Goal: Connect with others: Connect with others

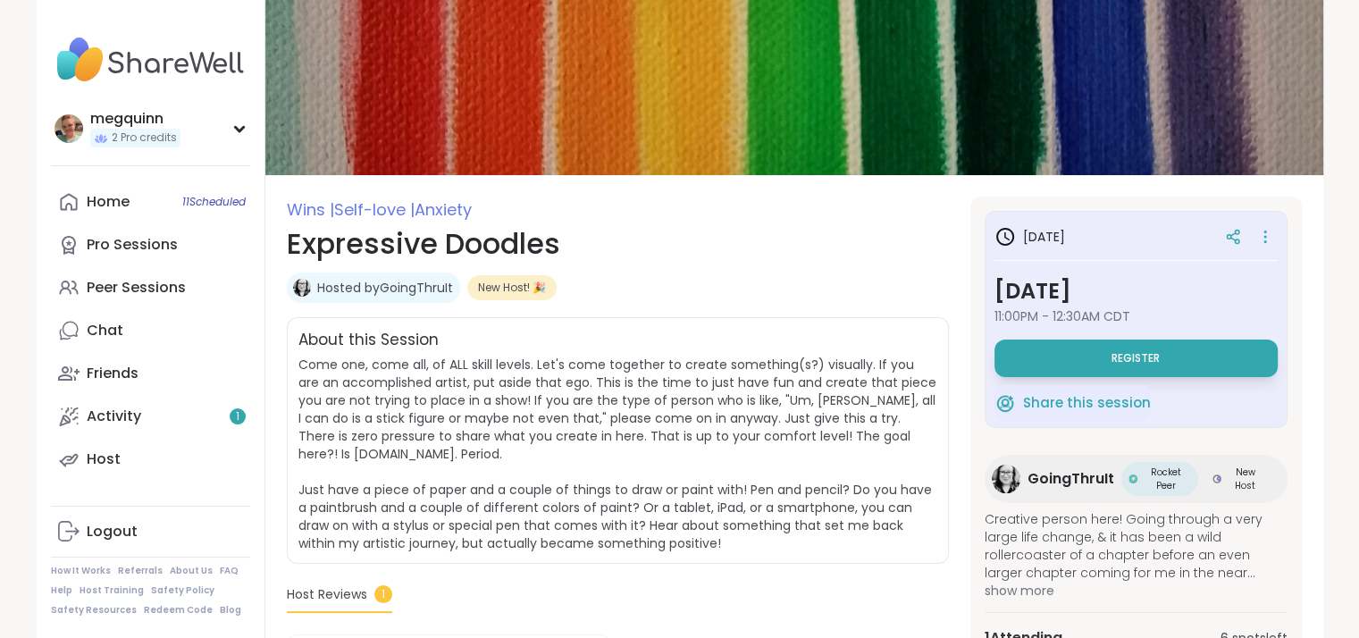
click at [1060, 473] on span "GoingThruIt" at bounding box center [1070, 478] width 87 height 21
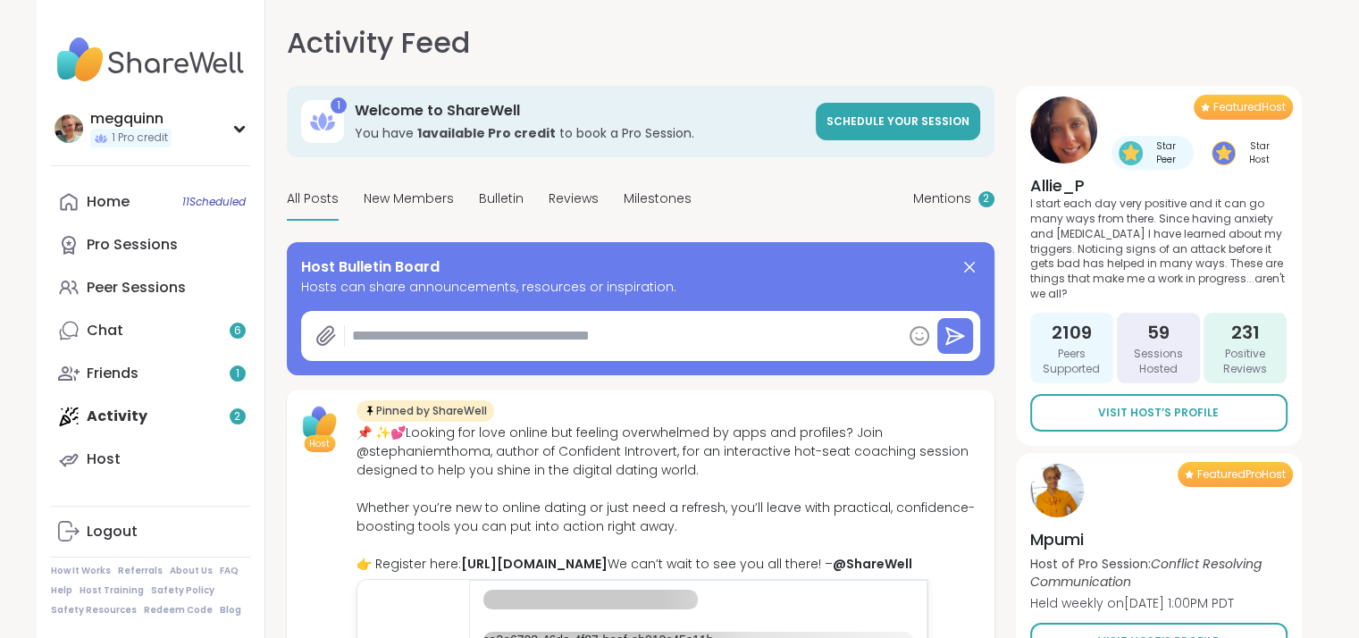
type textarea "*"
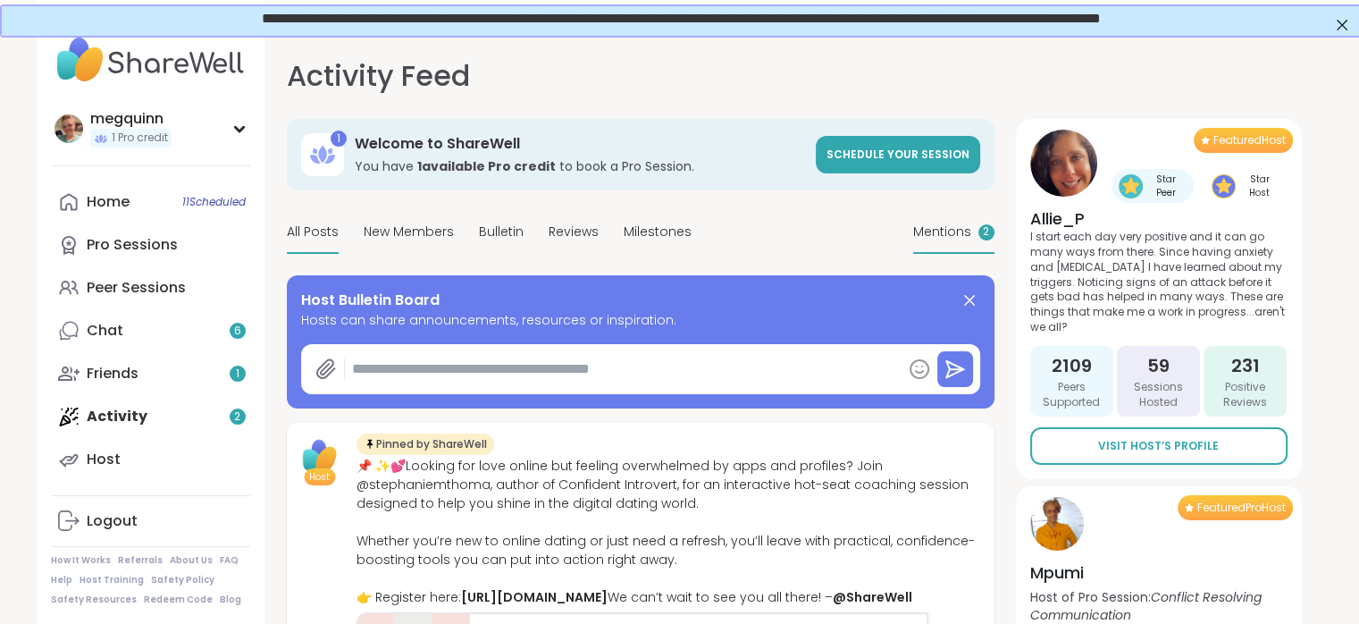
click at [946, 234] on span "Mentions" at bounding box center [942, 231] width 58 height 19
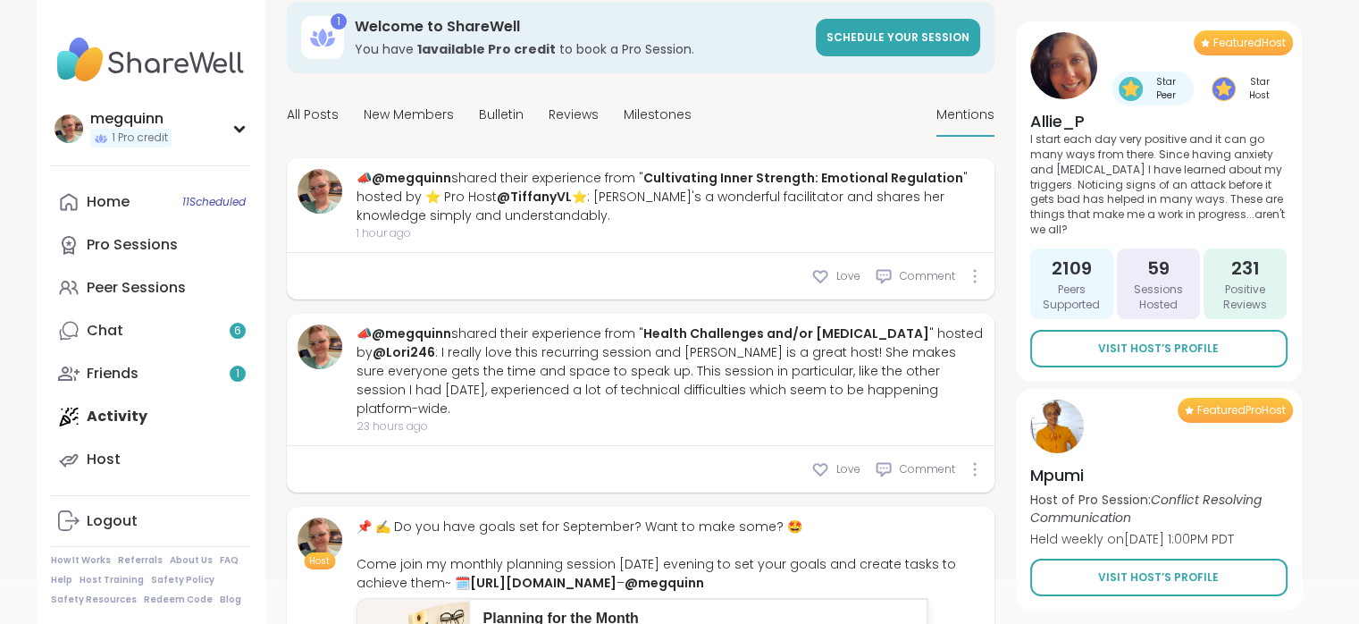
scroll to position [89, 0]
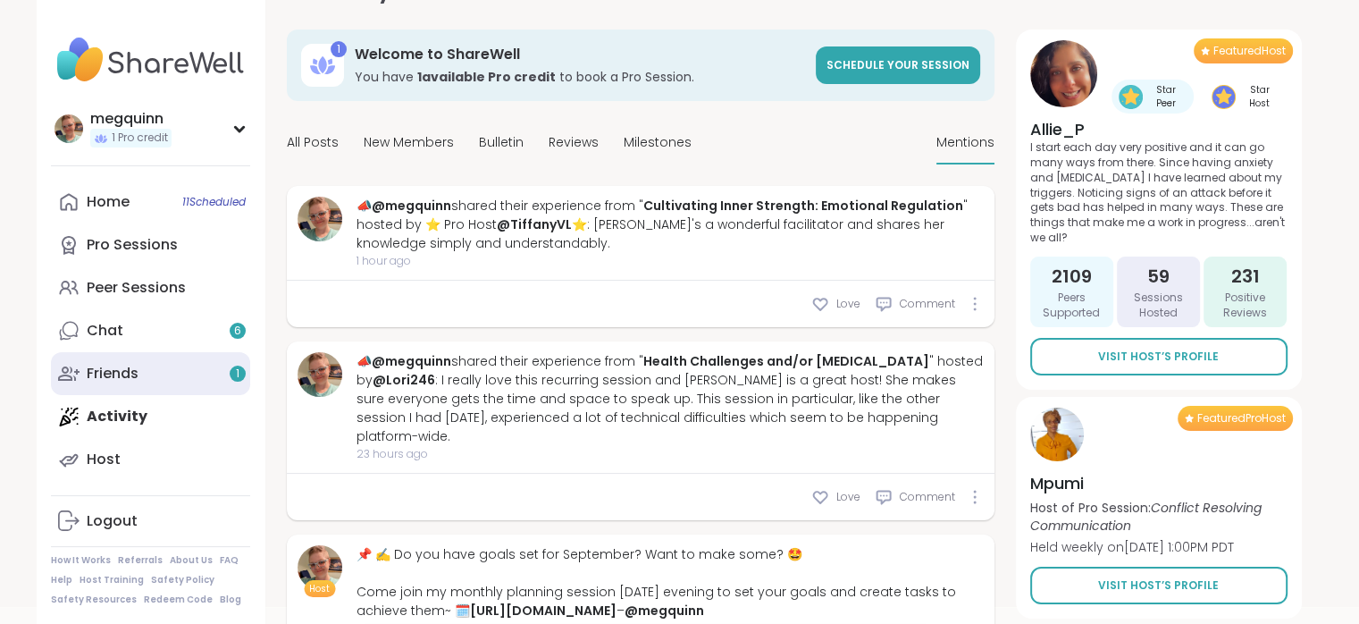
click at [151, 381] on link "Friends 1" at bounding box center [150, 373] width 199 height 43
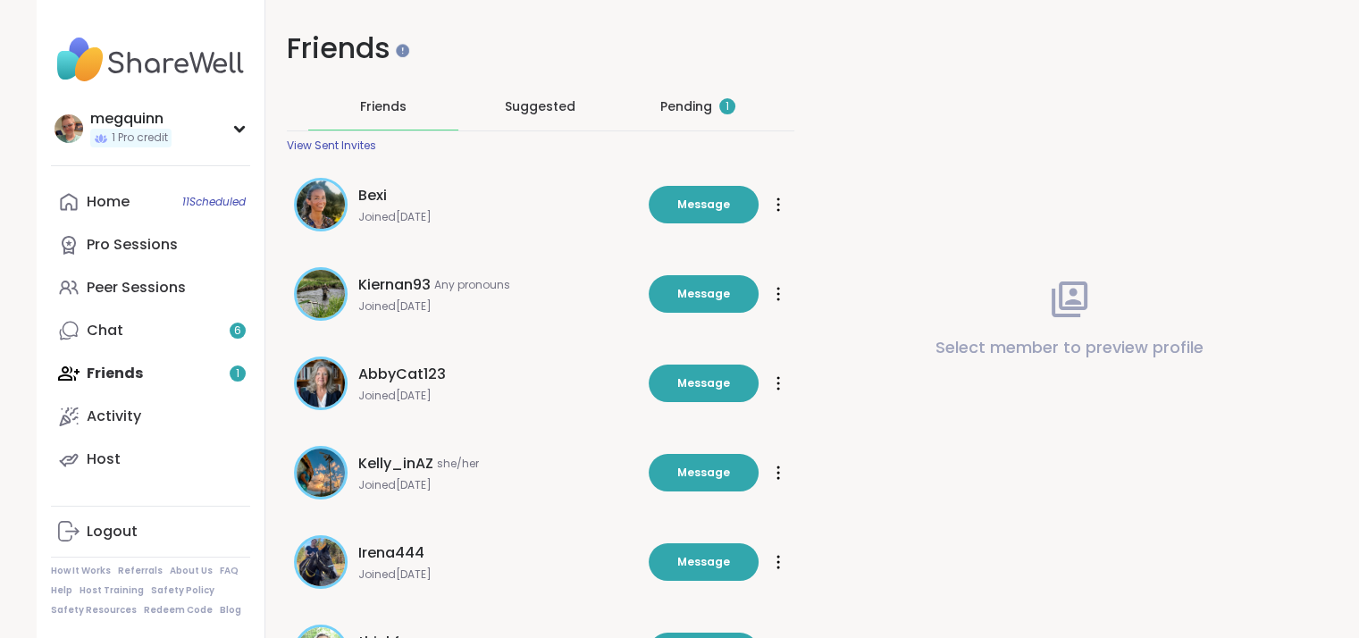
click at [689, 104] on div "Pending 1" at bounding box center [697, 106] width 75 height 18
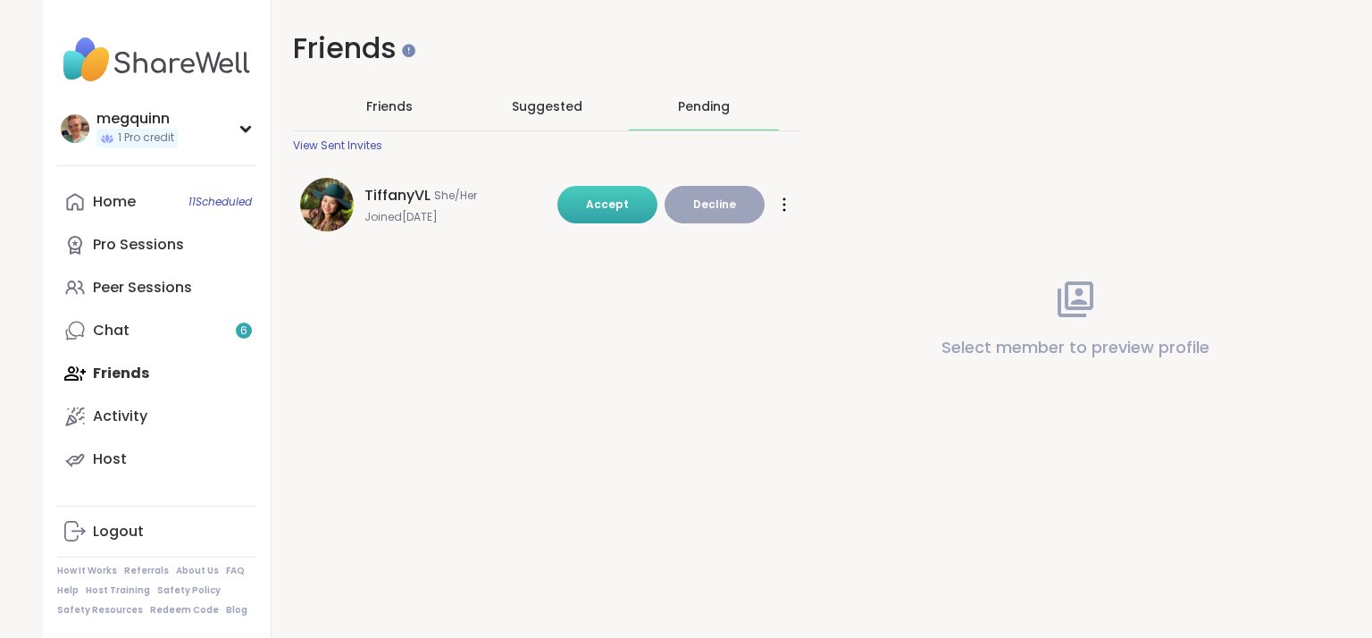
click at [586, 216] on button "Accept" at bounding box center [607, 205] width 100 height 38
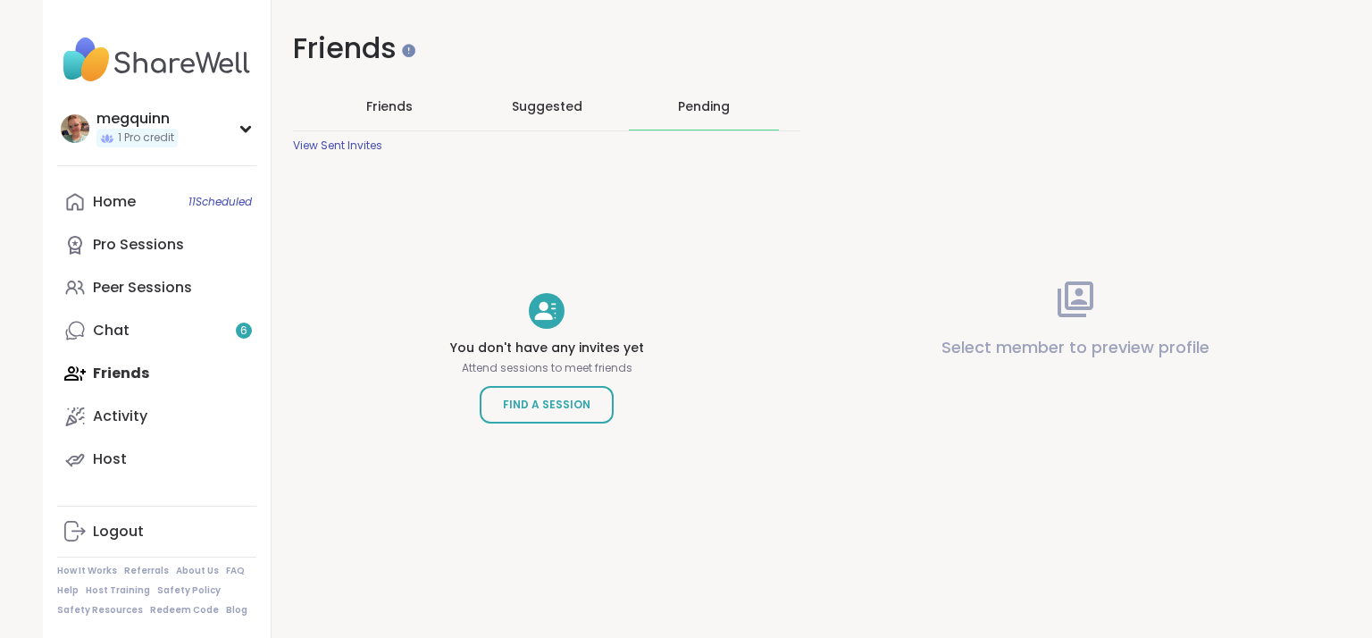
click at [405, 103] on span "Friends" at bounding box center [389, 106] width 46 height 18
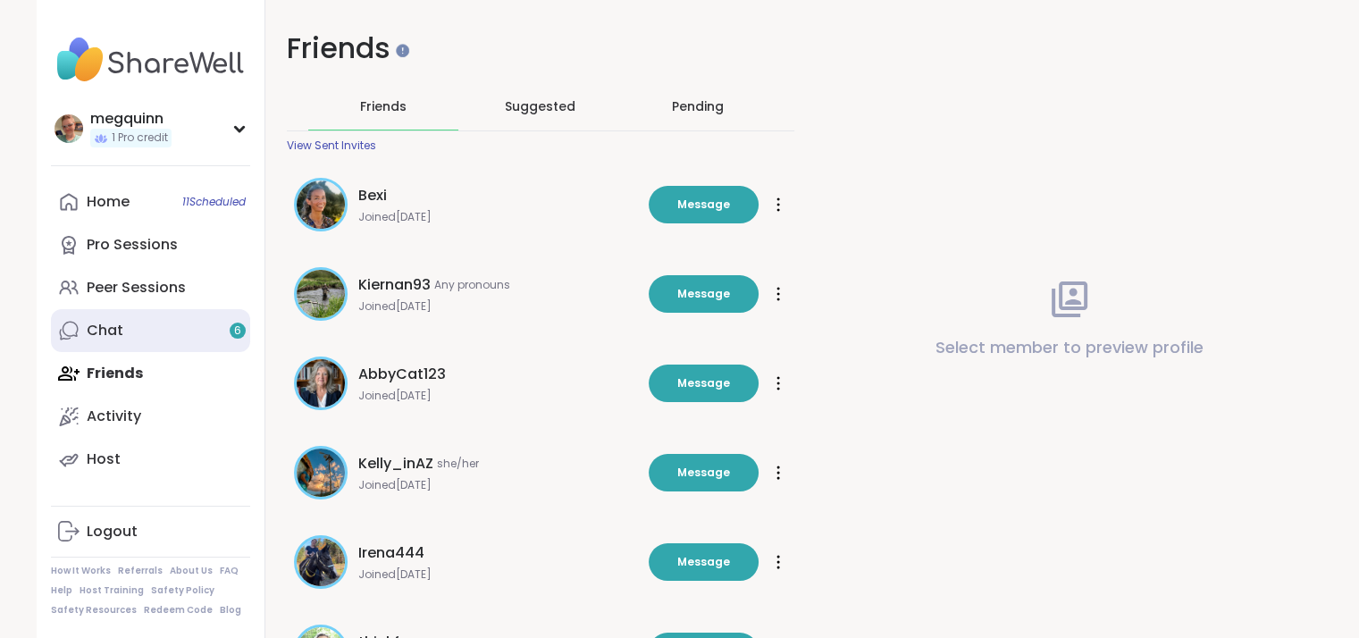
click at [139, 339] on link "Chat 6" at bounding box center [150, 330] width 199 height 43
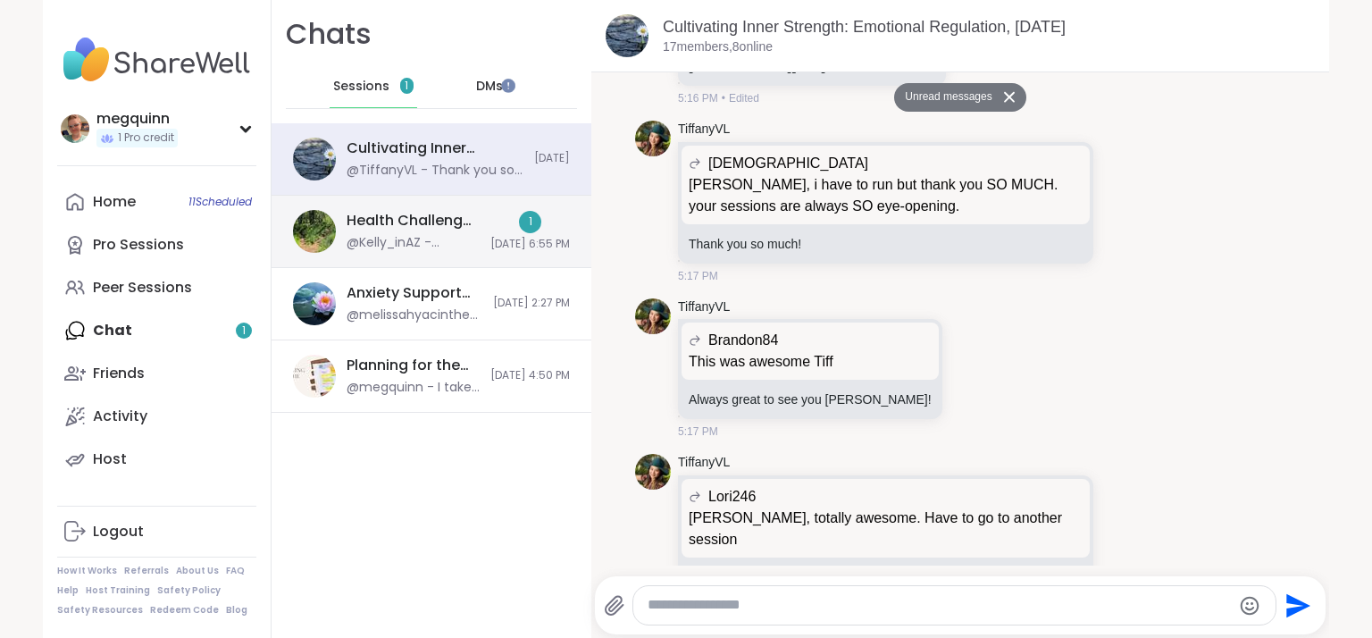
click at [419, 242] on div "@Kelly_inAZ - Genetics, lifestyle choices (movement, posture, etc.) and bad luc…" at bounding box center [413, 243] width 133 height 18
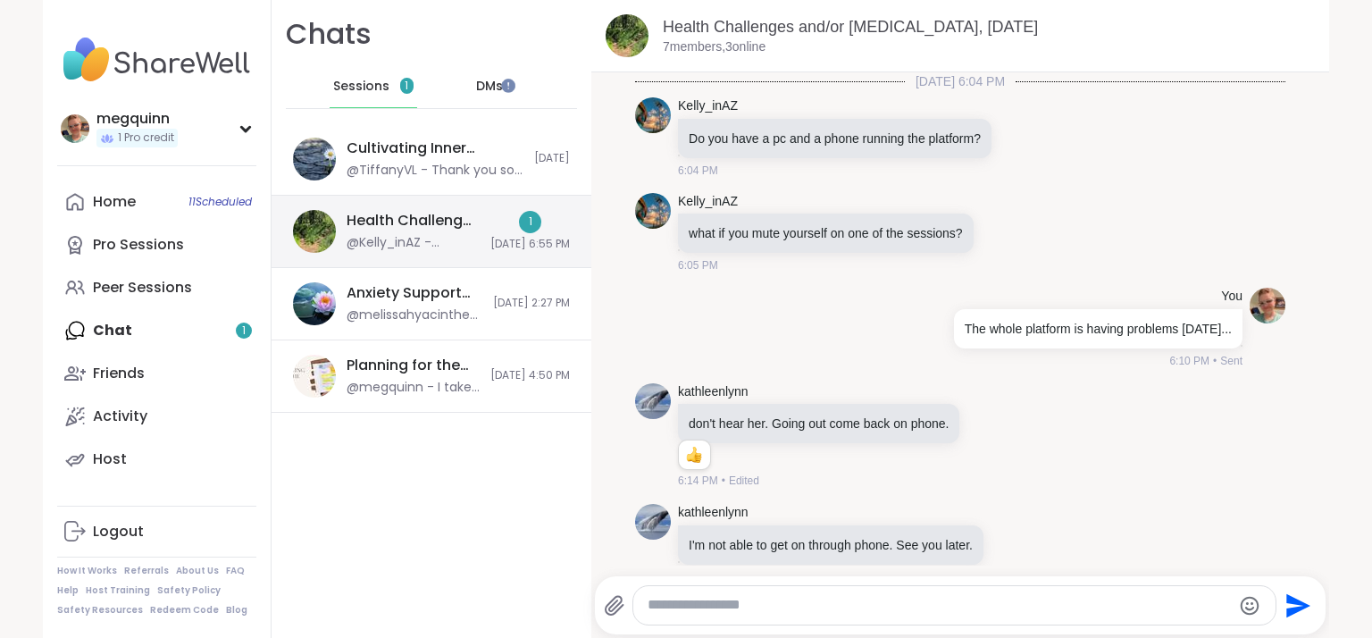
scroll to position [405, 0]
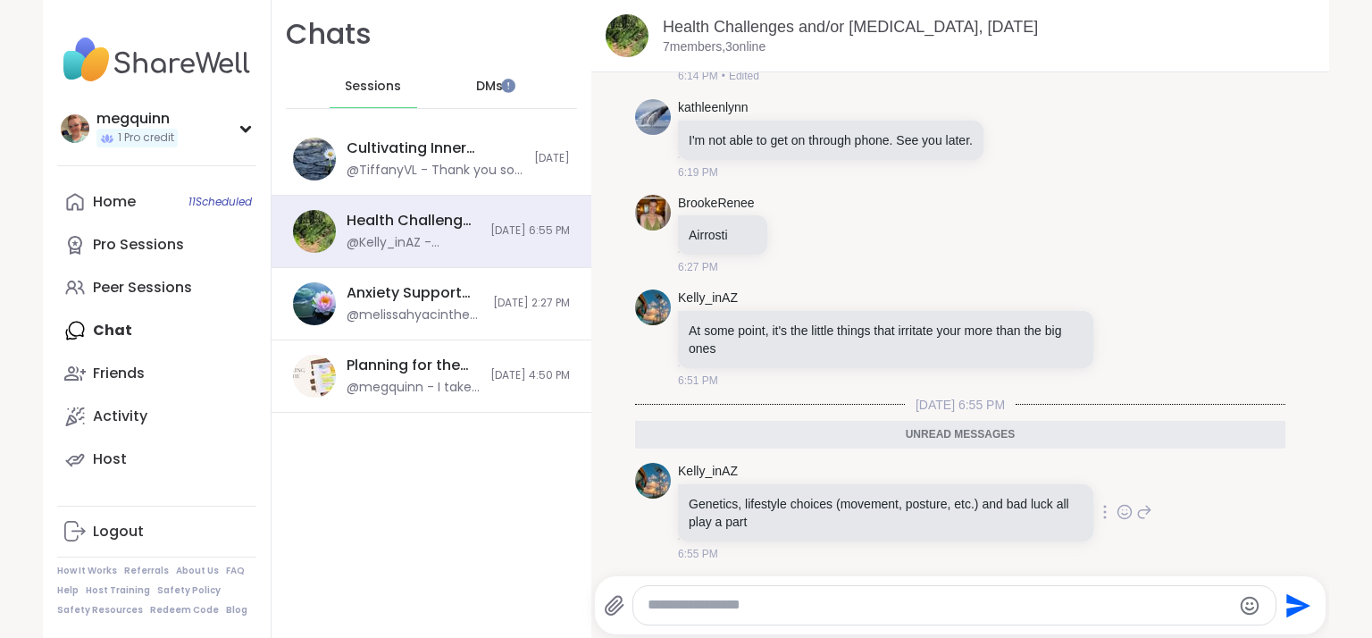
click at [1117, 513] on icon at bounding box center [1125, 512] width 16 height 18
click at [975, 482] on div "Select Reaction: Heart" at bounding box center [983, 483] width 16 height 16
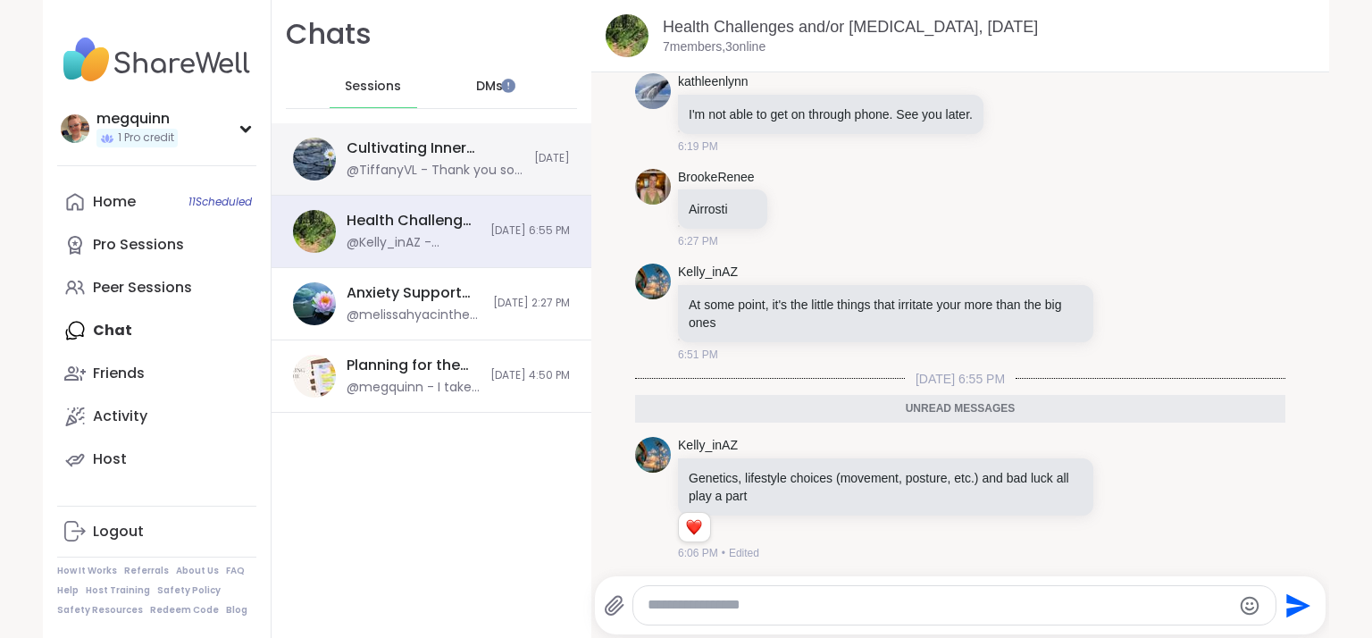
click at [431, 171] on div "@TiffanyVL - Thank you so much [PERSON_NAME] :-)" at bounding box center [435, 171] width 177 height 18
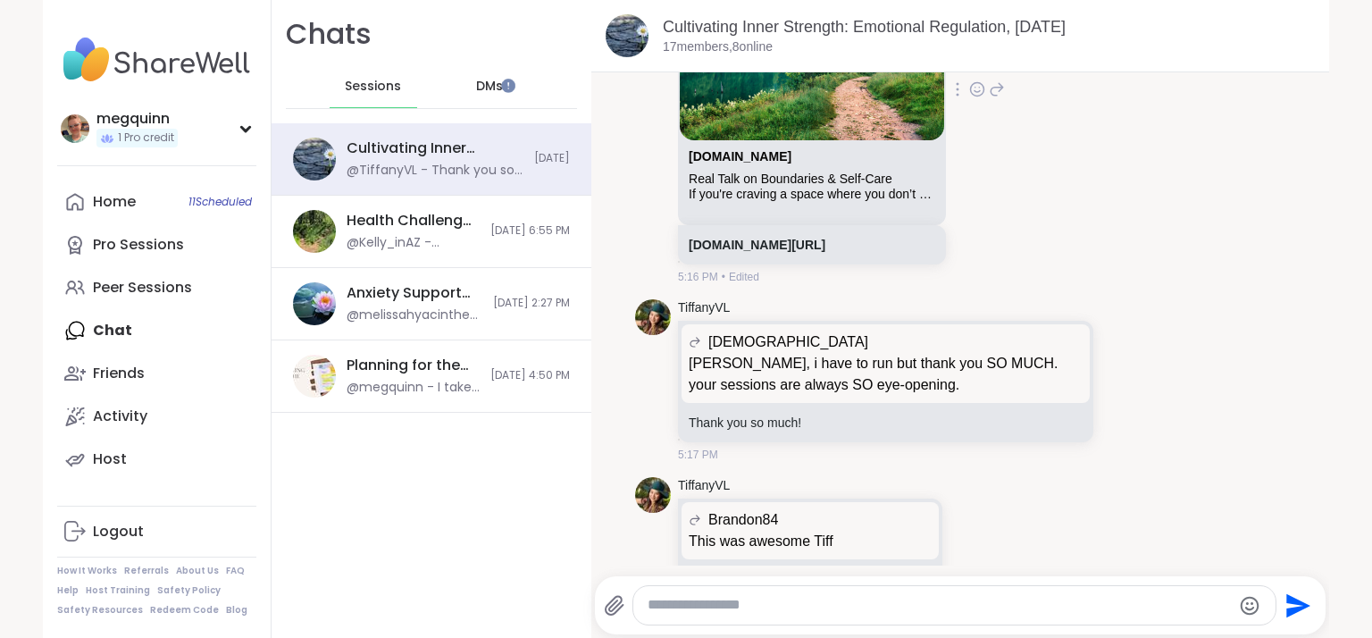
scroll to position [6246, 0]
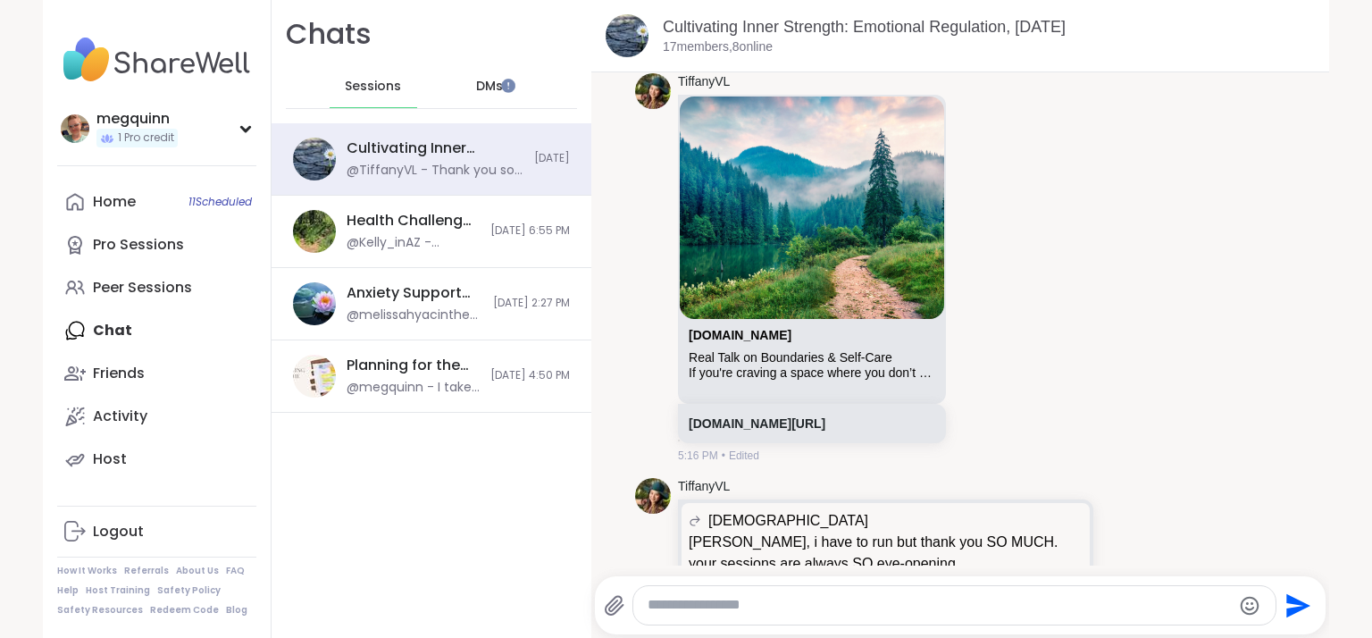
click at [493, 87] on div "DMs" at bounding box center [491, 86] width 88 height 43
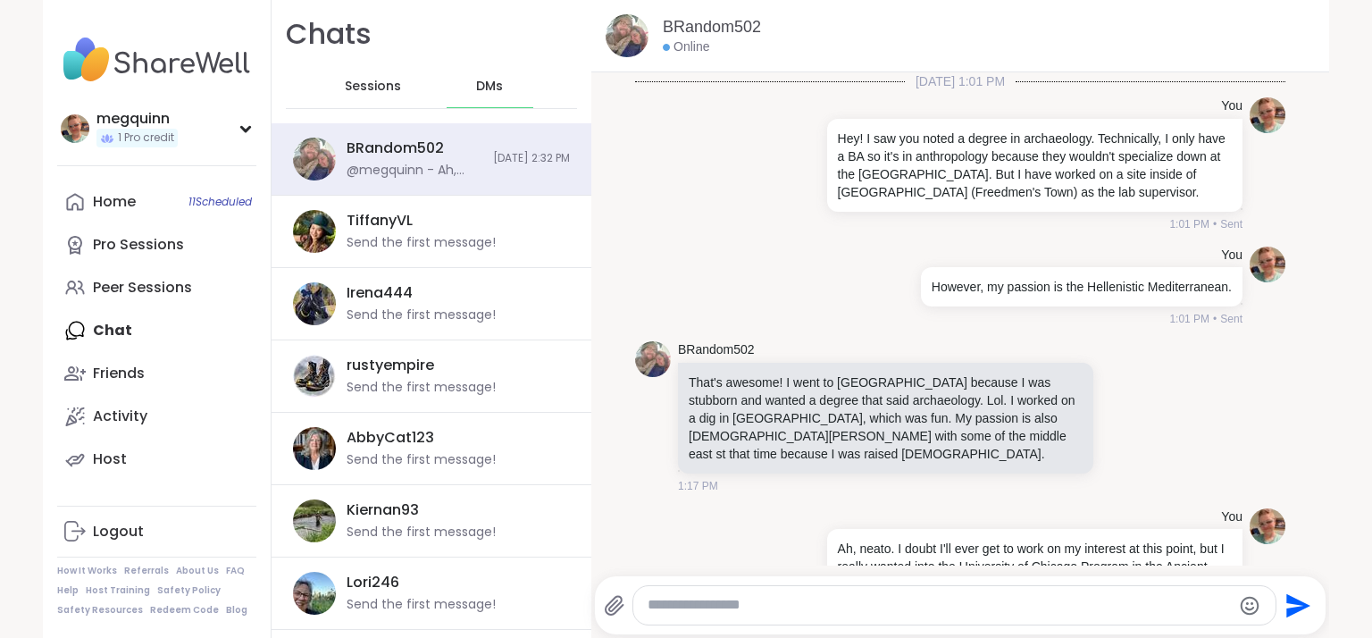
scroll to position [118, 0]
